Goal: Task Accomplishment & Management: Manage account settings

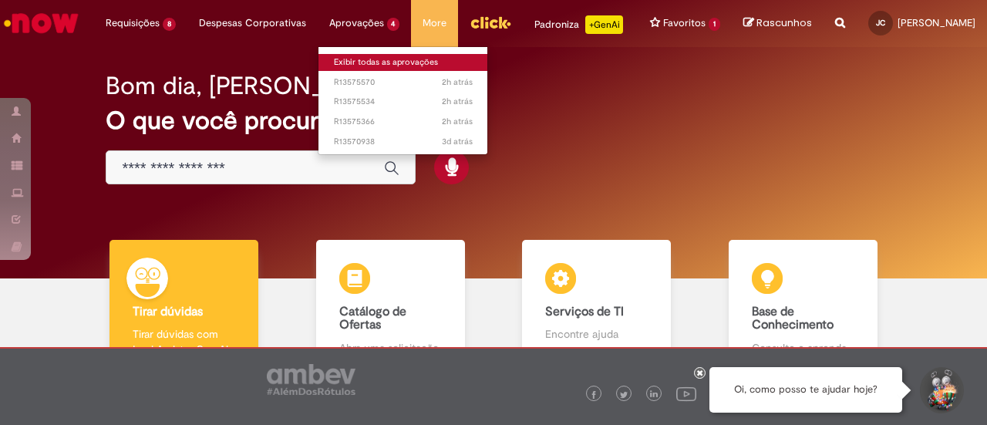
click at [343, 59] on link "Exibir todas as aprovações" at bounding box center [403, 62] width 170 height 17
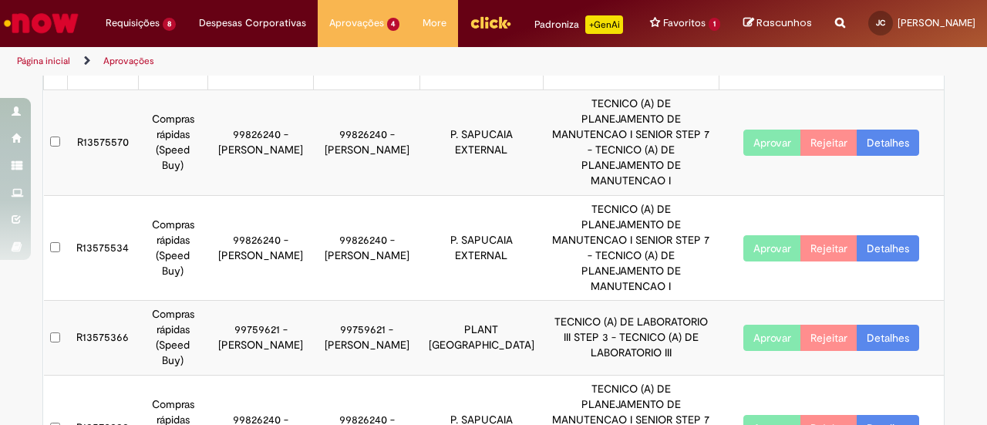
scroll to position [100, 0]
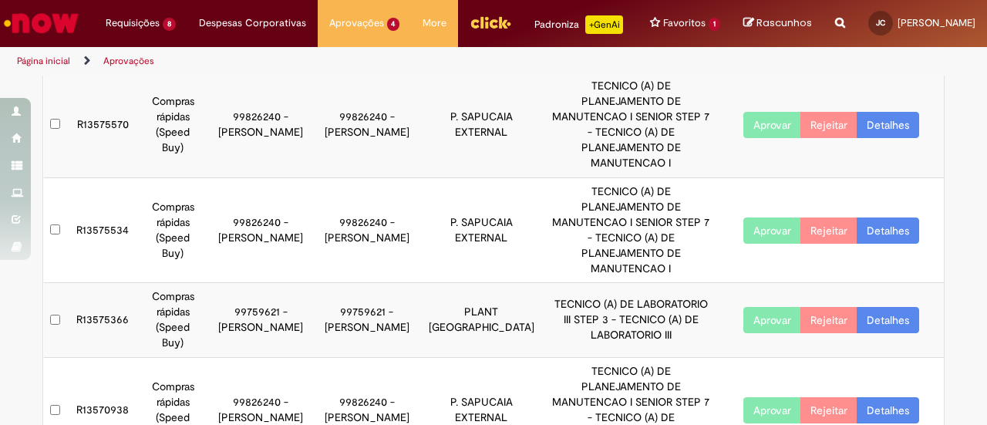
click at [82, 196] on td "R13575534" at bounding box center [102, 230] width 71 height 106
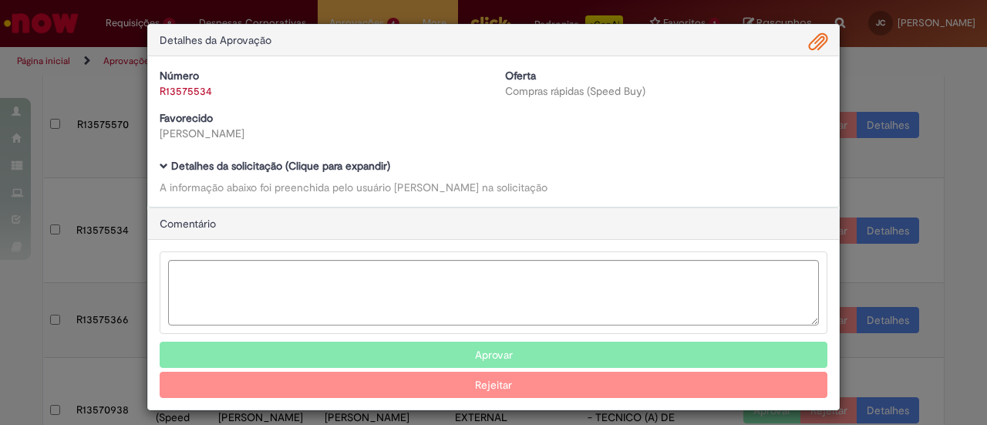
drag, startPoint x: 752, startPoint y: 195, endPoint x: 734, endPoint y: 200, distance: 18.3
click at [755, 200] on div "Detalhes da Aprovação Número R13575534 Oferta Compras rápidas (Speed Buy) Favor…" at bounding box center [493, 217] width 692 height 386
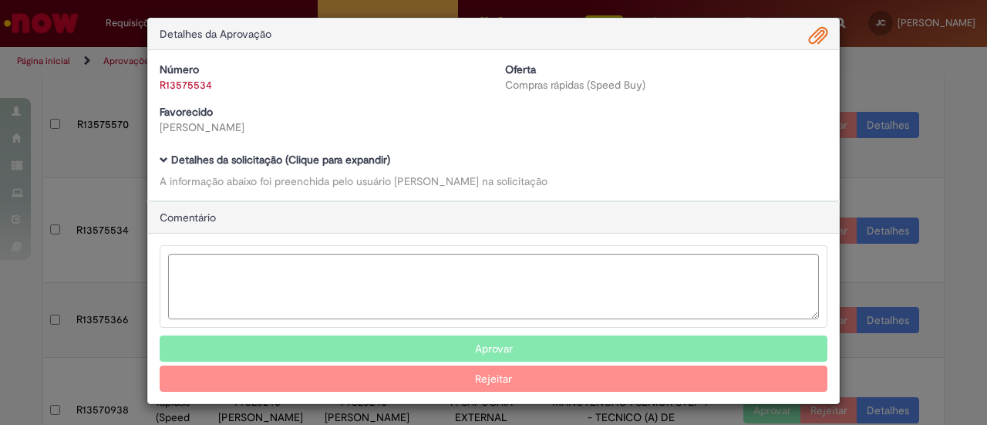
scroll to position [5, 0]
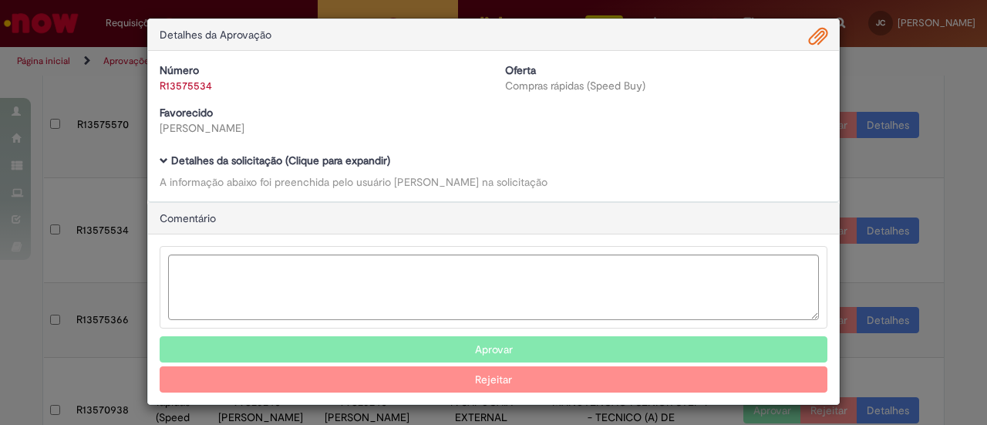
click at [491, 341] on button "Aprovar" at bounding box center [494, 349] width 668 height 26
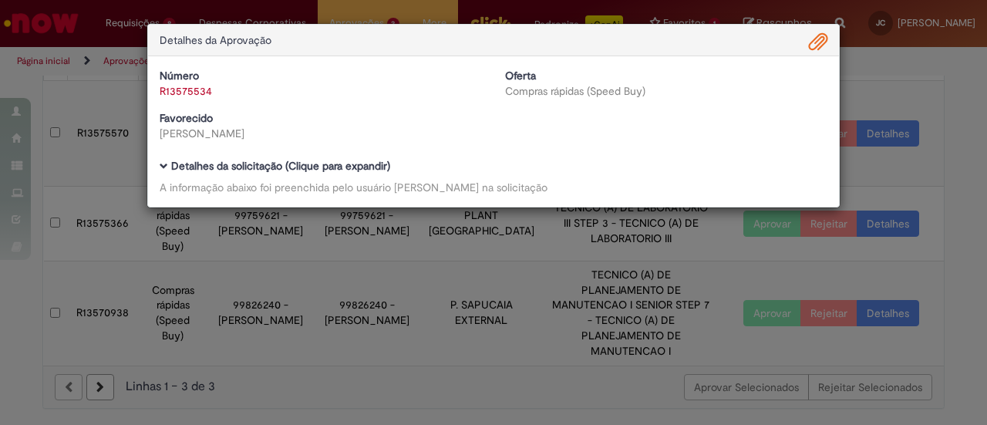
scroll to position [25, 0]
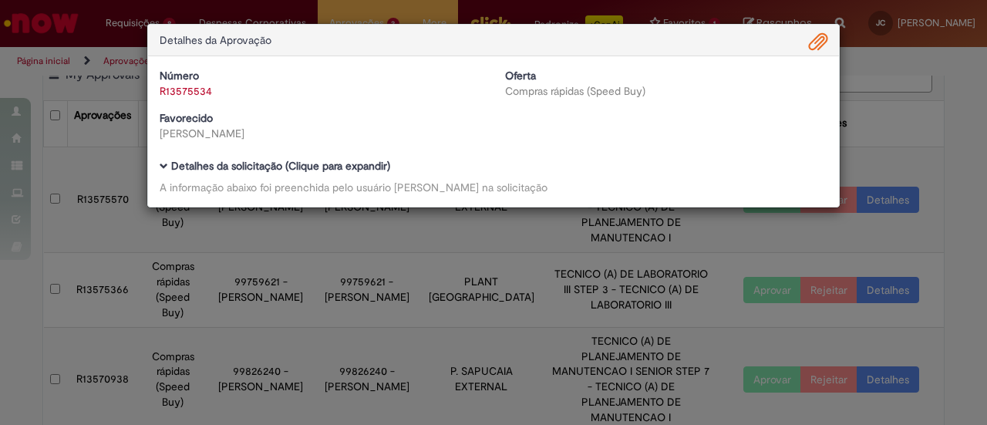
click at [51, 200] on div "Detalhes da Aprovação Número R13575534 Oferta Compras rápidas (Speed Buy) Favor…" at bounding box center [493, 212] width 987 height 425
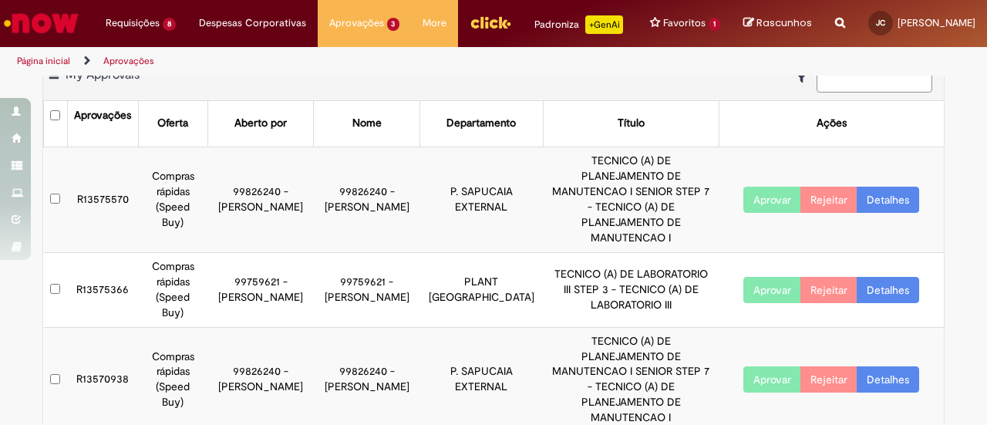
click at [768, 193] on button "Aprovar" at bounding box center [772, 200] width 58 height 26
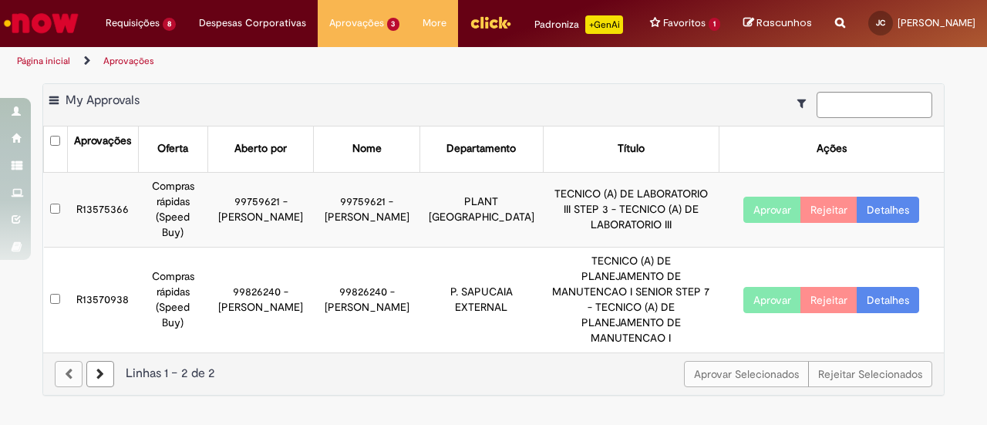
scroll to position [0, 0]
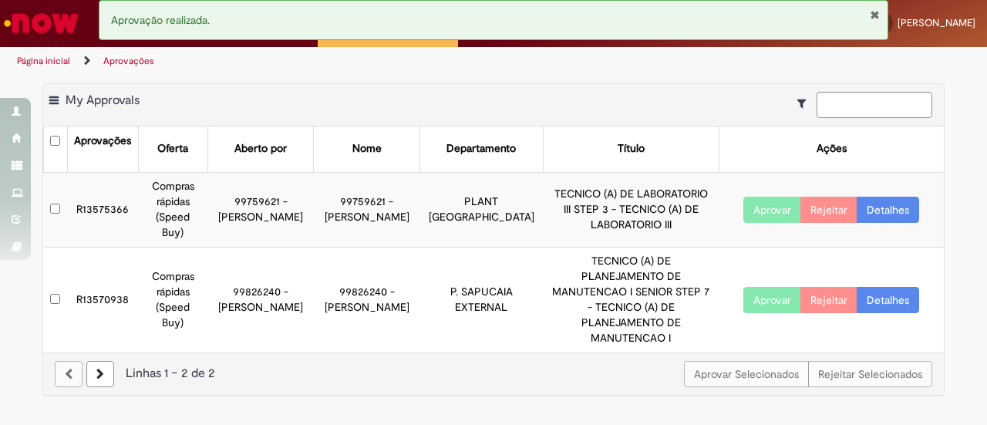
click at [872, 21] on div "Aprovação realizada." at bounding box center [493, 20] width 789 height 40
click at [873, 16] on button "Fechar Notificação" at bounding box center [875, 14] width 10 height 12
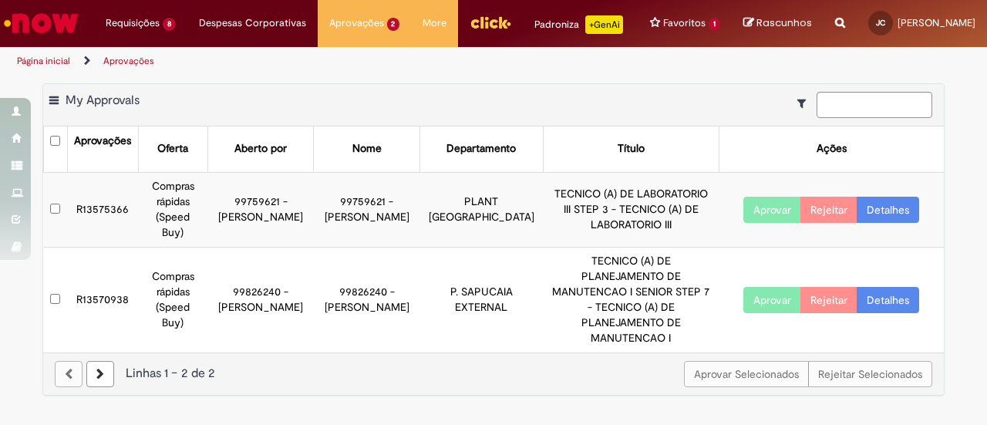
drag, startPoint x: 793, startPoint y: 123, endPoint x: 765, endPoint y: 110, distance: 31.1
click at [793, 123] on div "Exportar como PDF Exportar como Excel Exportar como CSV My Approvals" at bounding box center [493, 105] width 900 height 42
click at [705, 76] on div "Página inicial Aprovações" at bounding box center [493, 61] width 987 height 29
